Goal: Find specific page/section: Find specific page/section

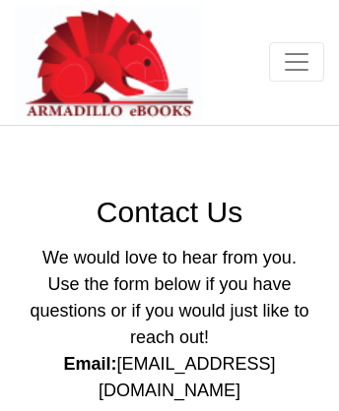
click at [79, 44] on img at bounding box center [108, 62] width 187 height 115
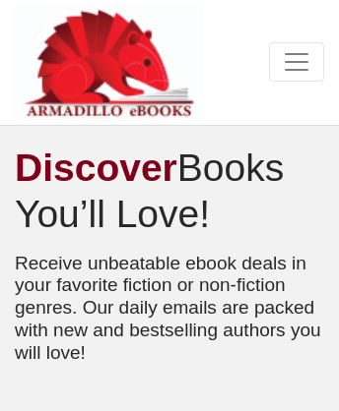
click at [79, 44] on img at bounding box center [108, 62] width 187 height 115
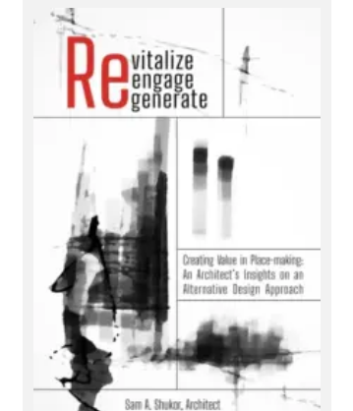
scroll to position [10851, 0]
